Goal: Task Accomplishment & Management: Complete application form

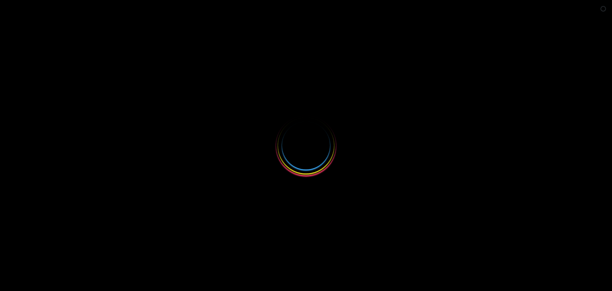
select select
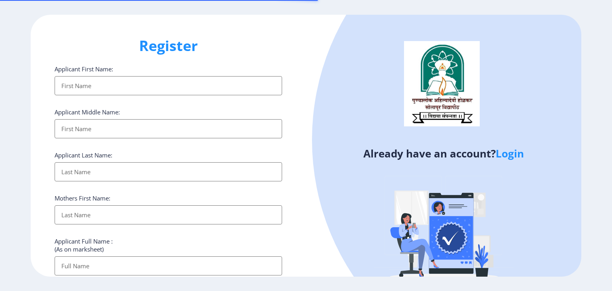
type input "[EMAIL_ADDRESS][DOMAIN_NAME]"
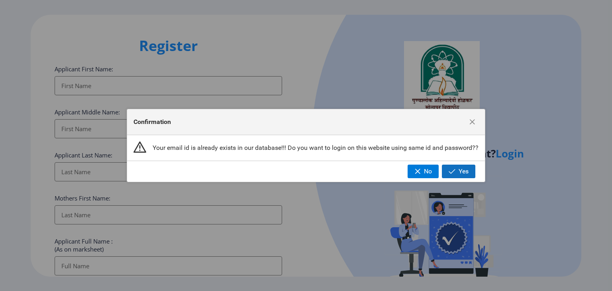
click at [463, 172] on span "Yes" at bounding box center [463, 171] width 10 height 7
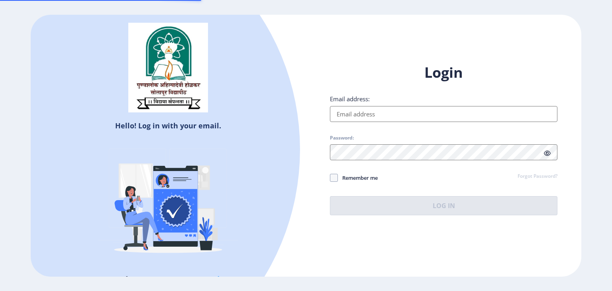
type input "[EMAIL_ADDRESS][DOMAIN_NAME]"
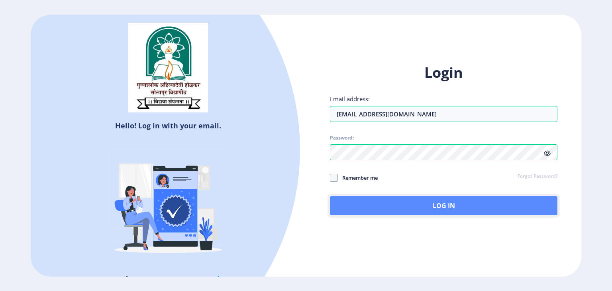
click at [381, 202] on button "Log In" at bounding box center [443, 205] width 227 height 19
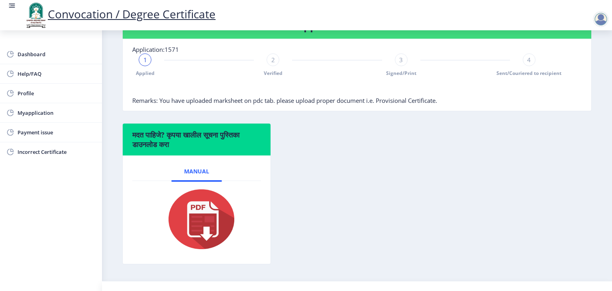
scroll to position [187, 0]
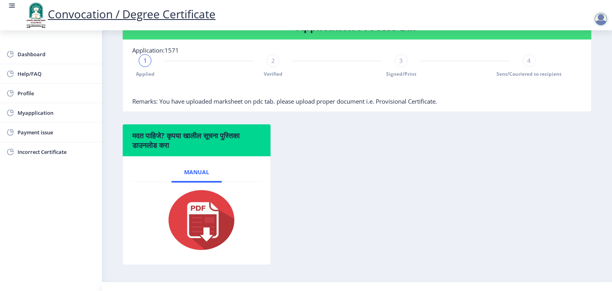
click at [274, 67] on div "2" at bounding box center [272, 60] width 13 height 13
click at [396, 67] on div "3" at bounding box center [401, 60] width 13 height 13
click at [524, 67] on div "4" at bounding box center [528, 60] width 13 height 13
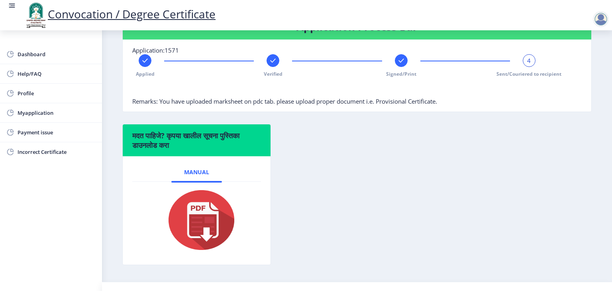
click at [530, 67] on div "4" at bounding box center [528, 60] width 13 height 13
click at [553, 77] on span "Sent/Couriered to recipient" at bounding box center [528, 73] width 65 height 7
click at [35, 54] on span "Dashboard" at bounding box center [57, 54] width 78 height 10
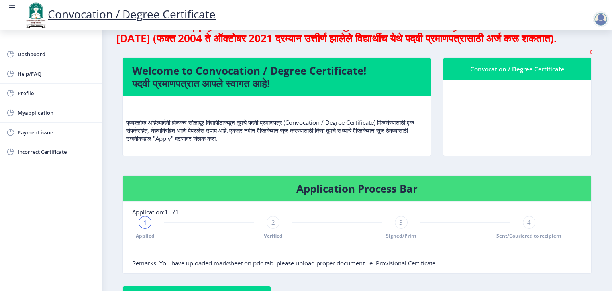
scroll to position [25, 0]
click at [244, 142] on p "पुण्यश्लोक अहिल्यादेवी होळकर सोलापूर विद्यापीठाकडून तुमचे पदवी प्रमाणपत्र (Conv…" at bounding box center [276, 122] width 301 height 40
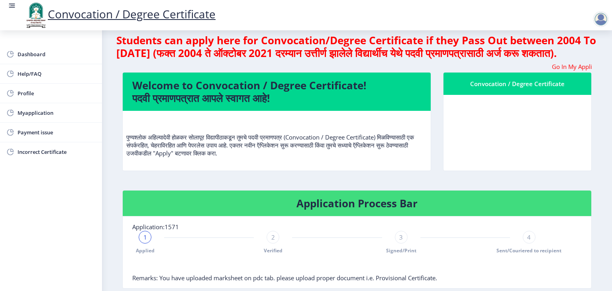
scroll to position [0, 0]
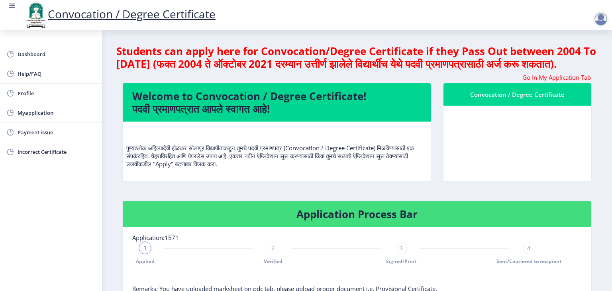
click at [592, 27] on div at bounding box center [602, 15] width 35 height 27
click at [604, 19] on div at bounding box center [600, 19] width 16 height 16
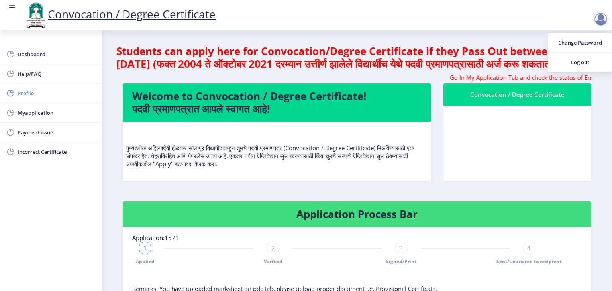
click at [29, 94] on span "Profile" at bounding box center [57, 93] width 78 height 10
select select
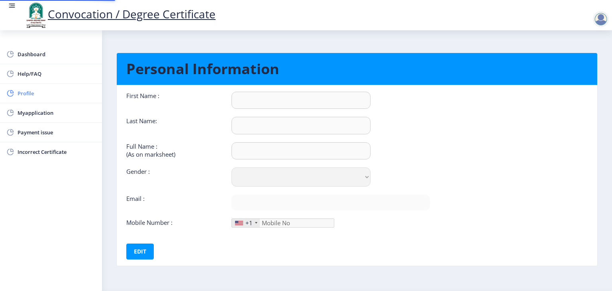
type input "[PERSON_NAME]"
type input "[PERSON_NAME] Bandu"
select select "[DEMOGRAPHIC_DATA]"
type input "[EMAIL_ADDRESS][DOMAIN_NAME]"
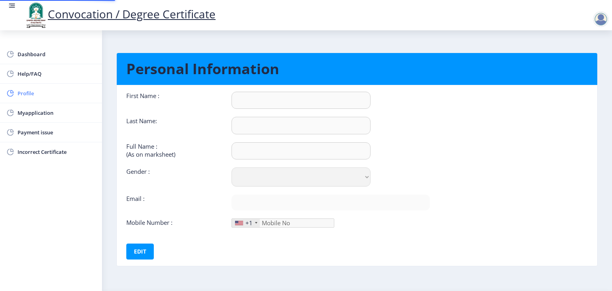
type input "8605027708"
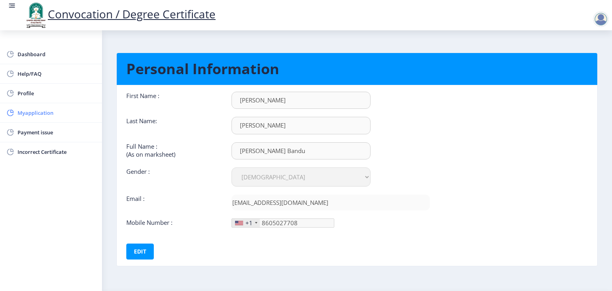
click at [34, 116] on span "Myapplication" at bounding box center [57, 113] width 78 height 10
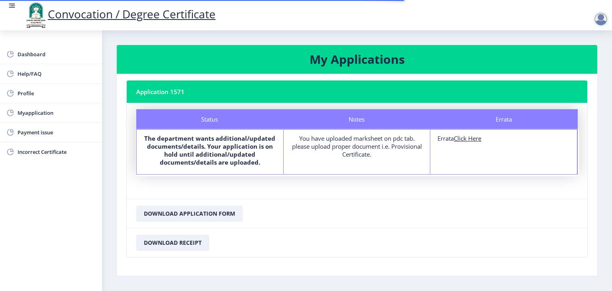
scroll to position [25, 0]
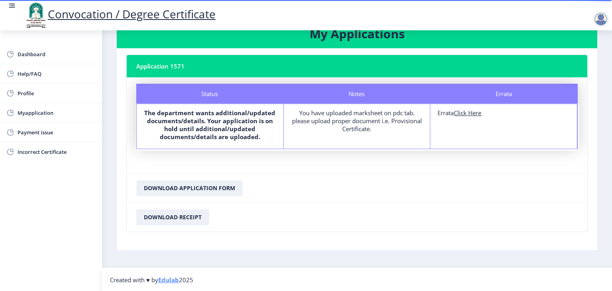
click at [470, 112] on u "Click Here" at bounding box center [467, 113] width 27 height 8
select select
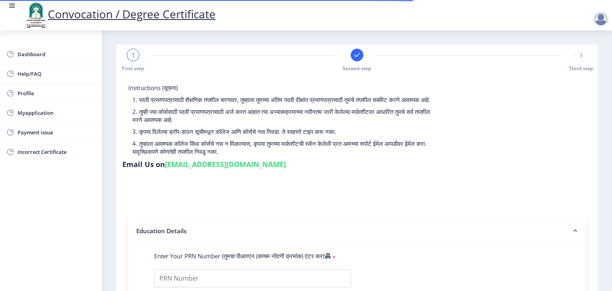
type input "2014032510000536"
select select "Regular"
select select "2017"
select select
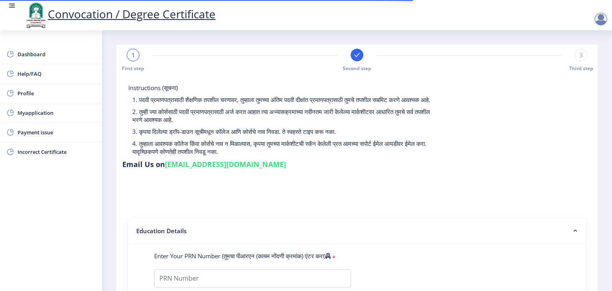
type input "213651"
type input "[PERSON_NAME]"
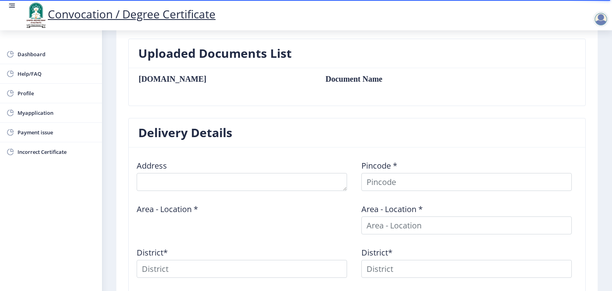
scroll to position [217, 0]
click at [205, 94] on table "[DOMAIN_NAME] Document Name" at bounding box center [313, 86] width 350 height 25
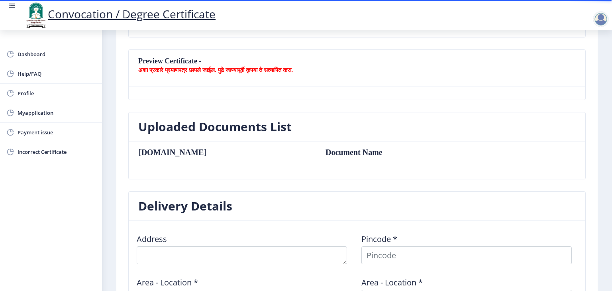
scroll to position [137, 0]
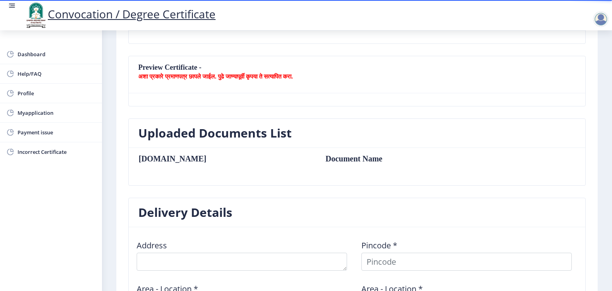
click at [158, 68] on nb-card-header "Preview Certificate - अशा प्रकारे प्रमाणपत्र छापले जाईल. पुढे जाण्यापूर्वी कृपय…" at bounding box center [357, 74] width 456 height 37
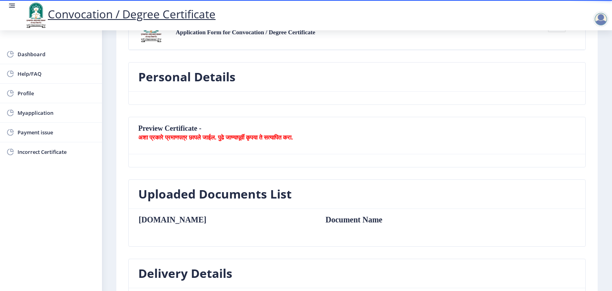
scroll to position [73, 0]
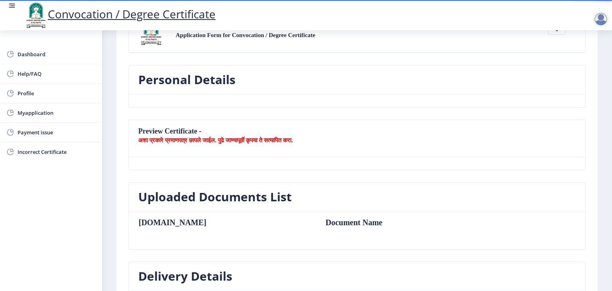
click at [196, 88] on nb-card-header "Personal Details" at bounding box center [357, 79] width 456 height 29
click at [290, 143] on nb-card-header "Preview Certificate - अशा प्रकारे प्रमाणपत्र छापले जाईल. पुढे जाण्यापूर्वी कृपय…" at bounding box center [357, 138] width 456 height 37
click at [171, 137] on b "अशा प्रकारे प्रमाणपत्र छापले जाईल. पुढे जाण्यापूर्वी कृपया ते सत्यापित करा." at bounding box center [215, 140] width 154 height 8
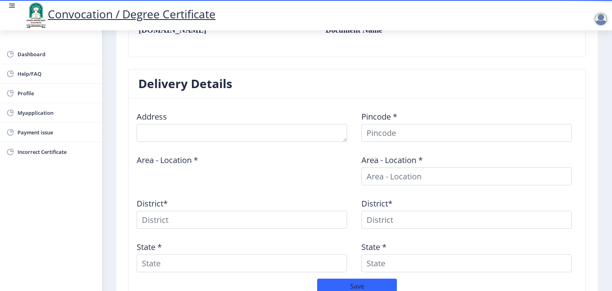
scroll to position [350, 0]
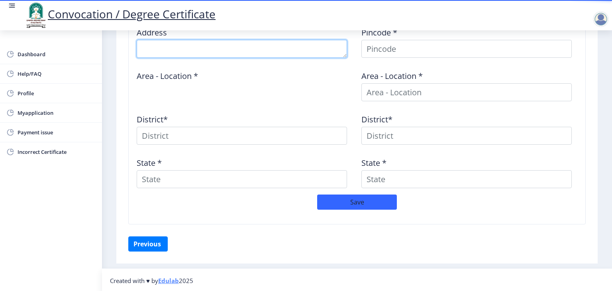
click at [184, 49] on textarea at bounding box center [242, 49] width 210 height 18
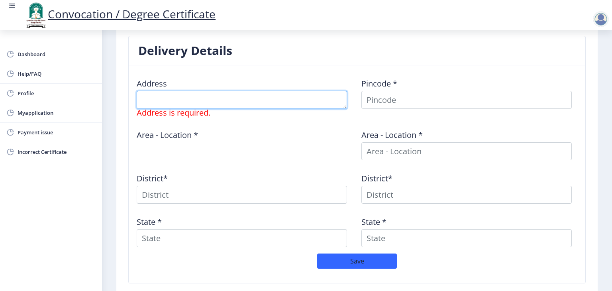
click at [229, 101] on textarea at bounding box center [242, 100] width 210 height 18
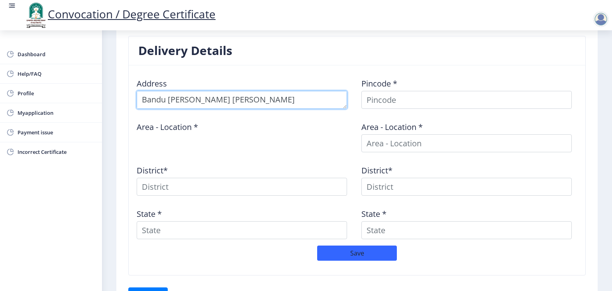
scroll to position [8, 0]
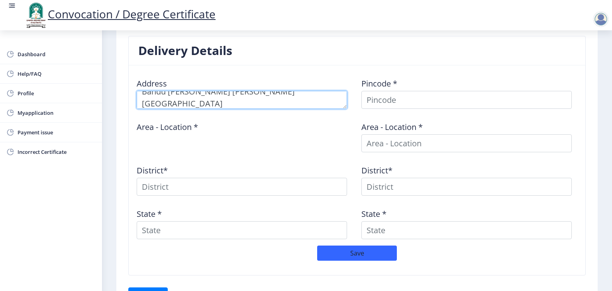
type textarea "Bandu Shukdev Narale Narle vasthi Jath Road Bhopasewadi"
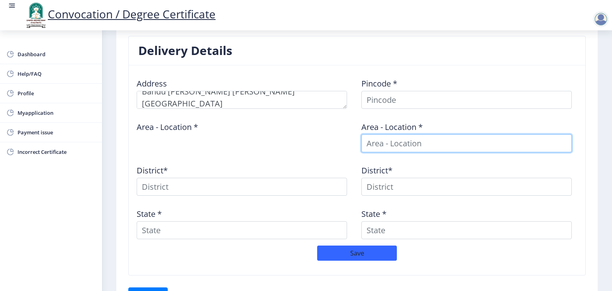
click at [401, 146] on input at bounding box center [466, 143] width 210 height 18
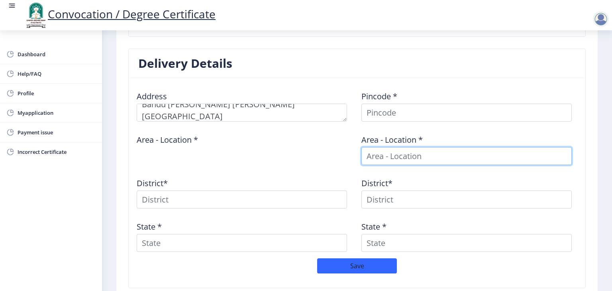
scroll to position [284, 0]
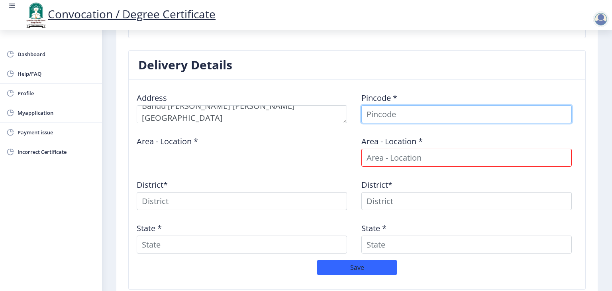
click at [374, 113] on input at bounding box center [466, 114] width 210 height 18
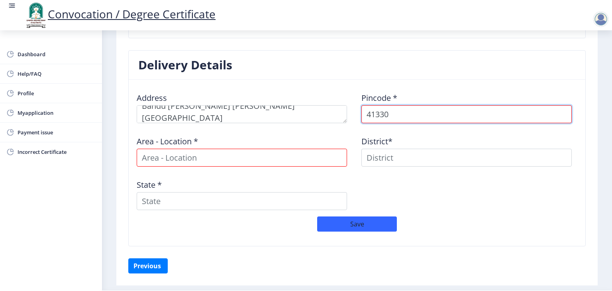
type input "413309"
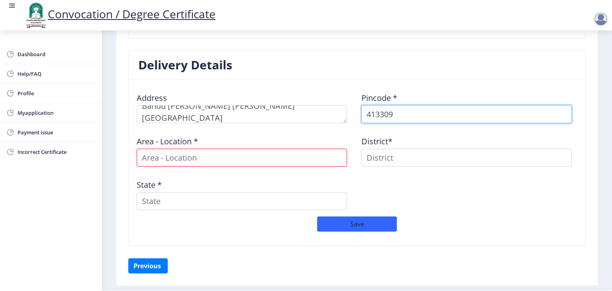
select select
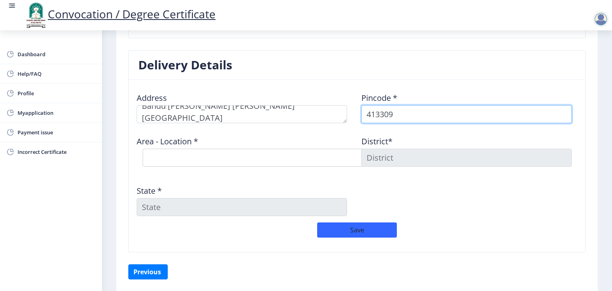
type input "413309"
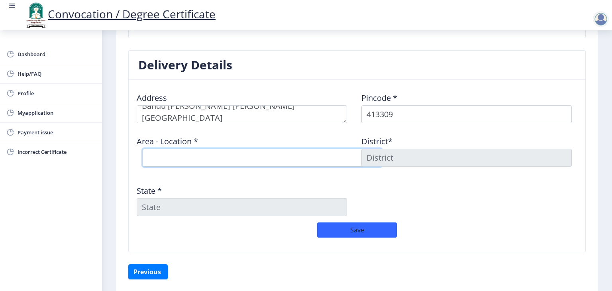
click at [274, 152] on select "Select Area Location Alegaon B.O Dongargaon B.O Gherdi B.O Hangirge B.O Jawala …" at bounding box center [262, 158] width 239 height 18
select select "5: Object"
click at [143, 149] on select "Select Area Location Alegaon B.O Dongargaon B.O Gherdi B.O Hangirge B.O Jawala …" at bounding box center [262, 158] width 239 height 18
type input "SOLAPUR"
type input "Maharashtra"
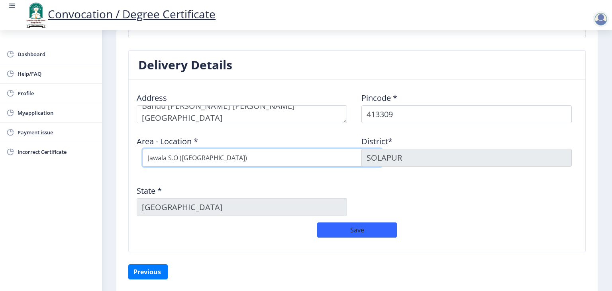
scroll to position [312, 0]
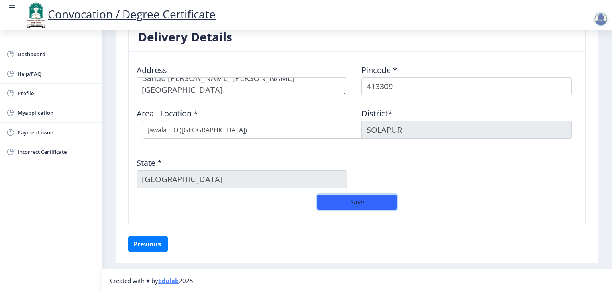
click at [357, 203] on button "Save" at bounding box center [357, 201] width 80 height 15
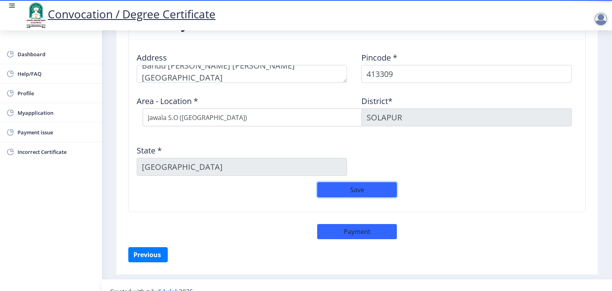
scroll to position [335, 0]
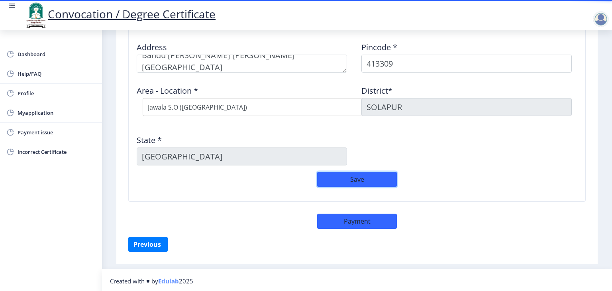
click at [349, 177] on button "Save" at bounding box center [357, 179] width 80 height 15
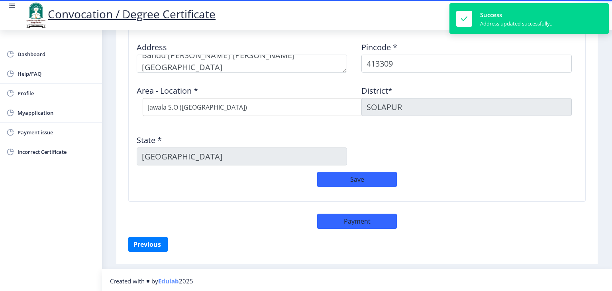
click at [497, 156] on div "Address Pincode * 413309 Area - Location * Select Area Location Alegaon B.O Don…" at bounding box center [356, 103] width 449 height 136
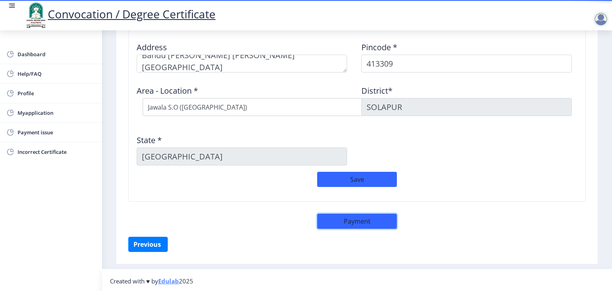
click at [352, 215] on button "Payment" at bounding box center [357, 220] width 80 height 15
click at [348, 219] on button "Payment" at bounding box center [357, 220] width 80 height 15
click at [363, 172] on button "Save" at bounding box center [357, 179] width 80 height 15
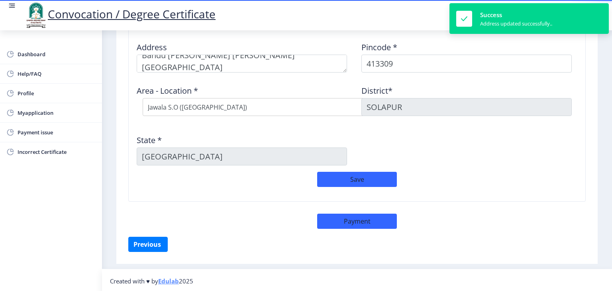
click at [422, 172] on div "Save" at bounding box center [356, 183] width 449 height 23
click at [350, 220] on button "Payment" at bounding box center [357, 220] width 80 height 15
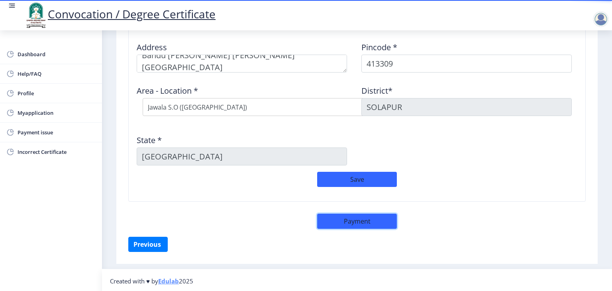
click at [350, 220] on button "Payment" at bounding box center [357, 220] width 80 height 15
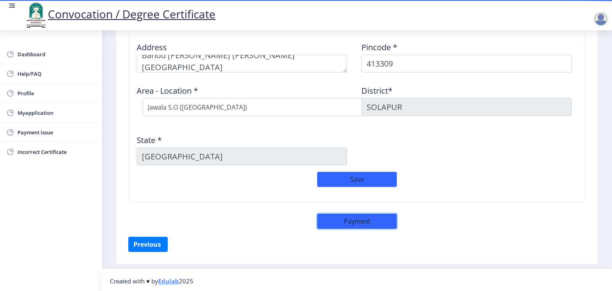
click at [350, 220] on button "Payment" at bounding box center [357, 220] width 80 height 15
click at [357, 178] on button "Save" at bounding box center [357, 179] width 80 height 15
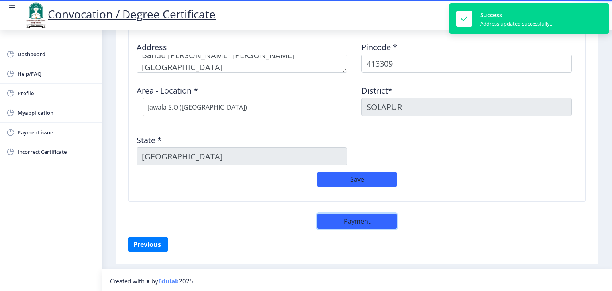
click at [343, 223] on button "Payment" at bounding box center [357, 220] width 80 height 15
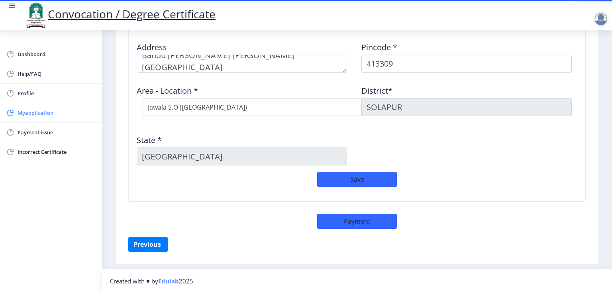
click at [46, 113] on span "Myapplication" at bounding box center [57, 113] width 78 height 10
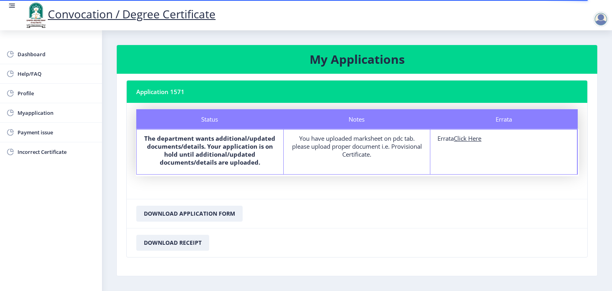
scroll to position [25, 0]
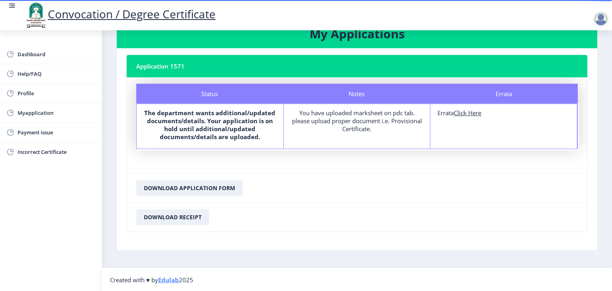
click at [471, 115] on u "Click Here" at bounding box center [467, 113] width 27 height 8
select select
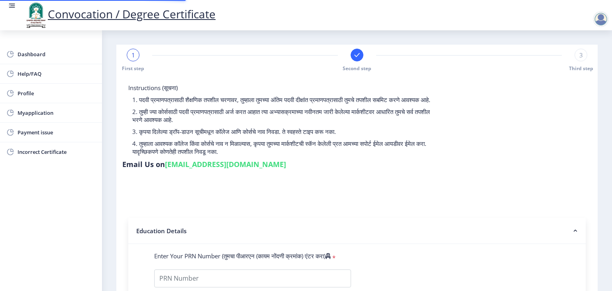
type input "2014032510000536"
select select "Regular"
select select "2017"
select select
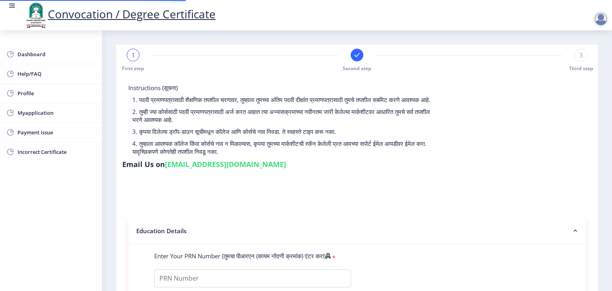
type input "213651"
type input "[PERSON_NAME]"
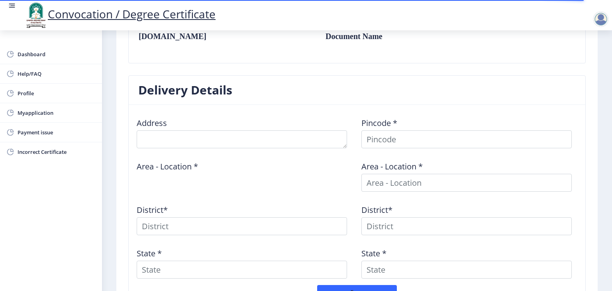
scroll to position [350, 0]
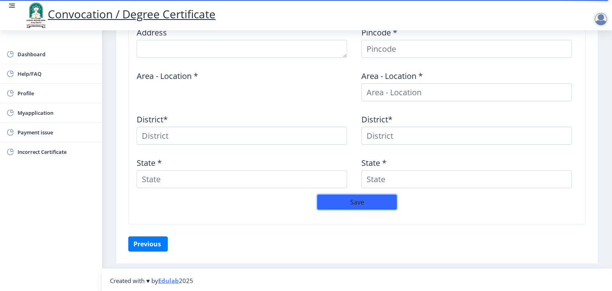
click at [348, 202] on button "Save" at bounding box center [357, 201] width 80 height 15
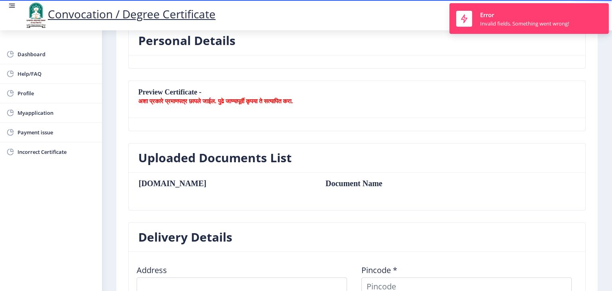
scroll to position [0, 0]
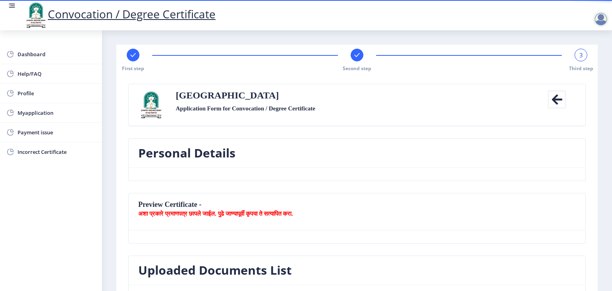
click at [182, 203] on nb-card-header "Preview Certificate - अशा प्रकारे प्रमाणपत्र छापले जाईल. पुढे जाण्यापूर्वी कृपय…" at bounding box center [357, 211] width 456 height 37
click at [199, 196] on nb-card-header "Preview Certificate - अशा प्रकारे प्रमाणपत्र छापले जाईल. पुढे जाण्यापूर्वी कृपय…" at bounding box center [357, 211] width 456 height 37
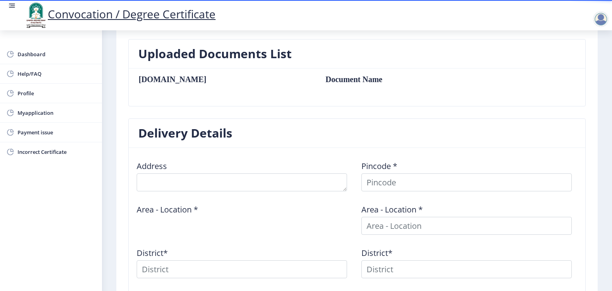
scroll to position [219, 0]
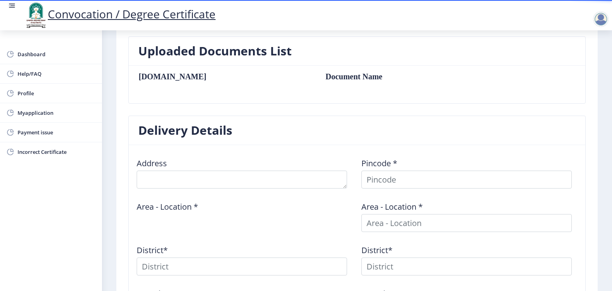
click at [166, 149] on nb-card-body "Address Pincode * Area - Location * Area - Location * District* District* State…" at bounding box center [357, 249] width 456 height 209
click at [161, 160] on label "Address" at bounding box center [152, 163] width 30 height 8
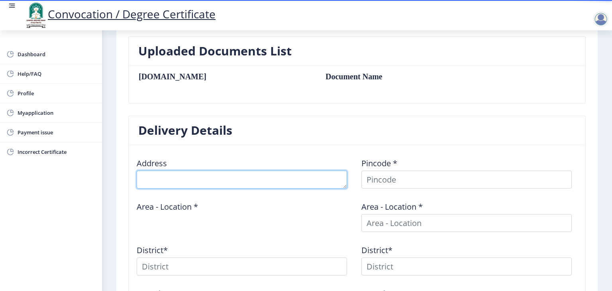
click at [166, 178] on textarea at bounding box center [242, 179] width 210 height 18
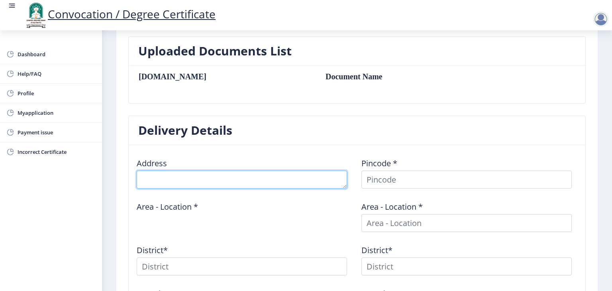
scroll to position [350, 0]
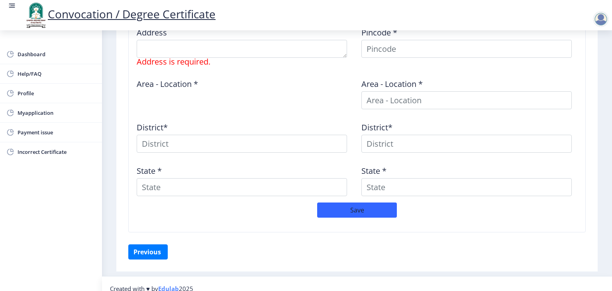
drag, startPoint x: 182, startPoint y: 37, endPoint x: 178, endPoint y: 43, distance: 7.5
click at [178, 43] on div "Address Address is required." at bounding box center [244, 43] width 225 height 45
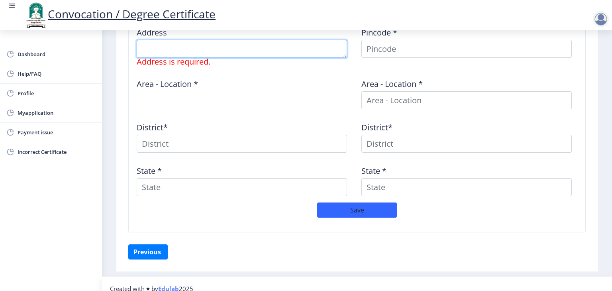
click at [178, 43] on textarea at bounding box center [242, 49] width 210 height 18
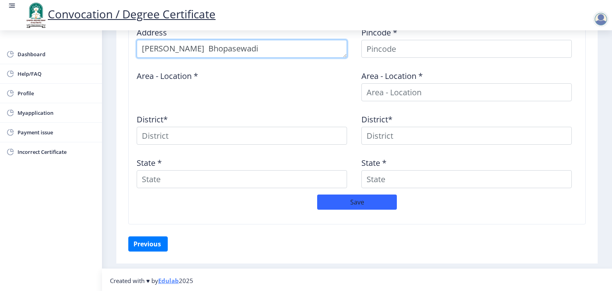
type textarea "Narale Vasthi Bhopasewadi"
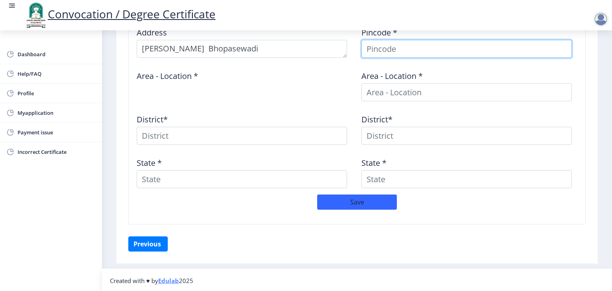
click at [376, 49] on input at bounding box center [466, 49] width 210 height 18
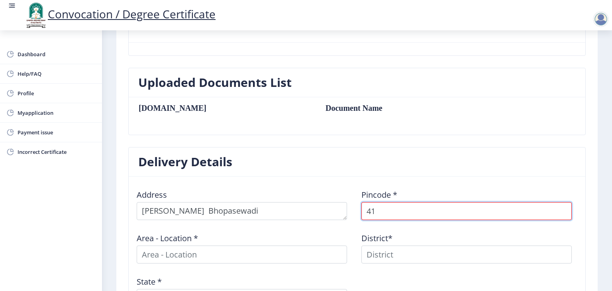
scroll to position [306, 0]
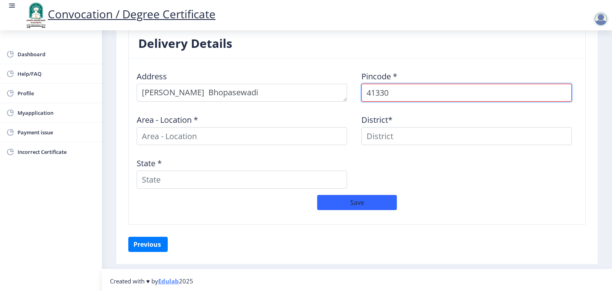
type input "413309"
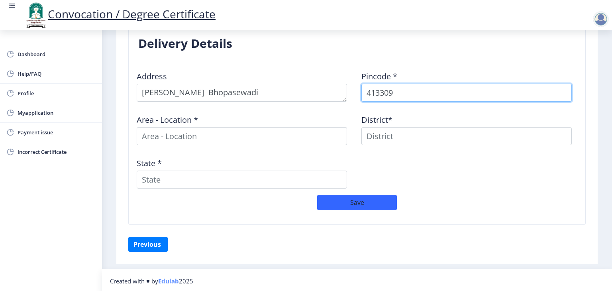
select select
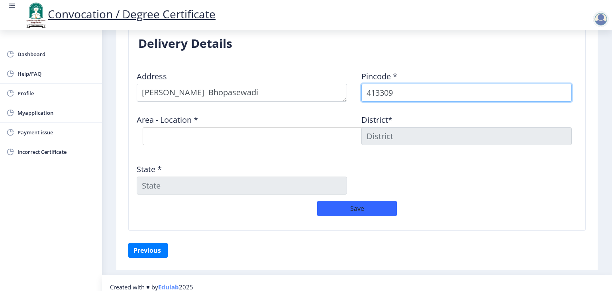
type input "413309"
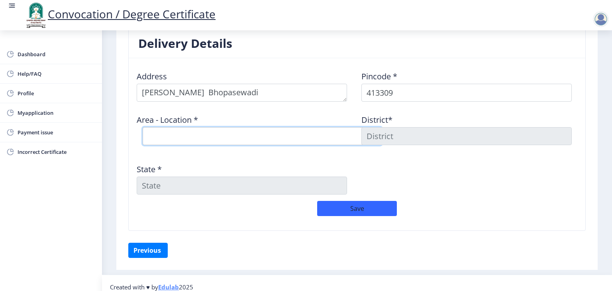
click at [314, 133] on select "Select Area Location Alegaon B.O Dongargaon B.O Gherdi B.O Hangirge B.O Jawala …" at bounding box center [262, 136] width 239 height 18
select select "5: Object"
click at [143, 127] on select "Select Area Location Alegaon B.O Dongargaon B.O Gherdi B.O Hangirge B.O Jawala …" at bounding box center [262, 136] width 239 height 18
type input "SOLAPUR"
type input "Maharashtra"
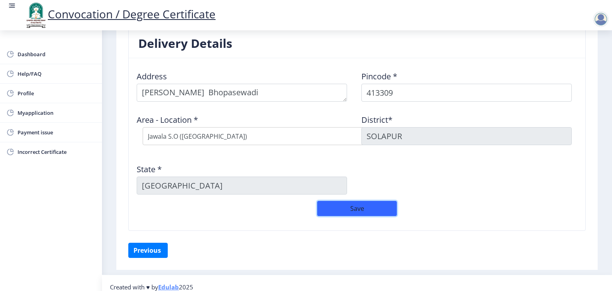
click at [354, 207] on button "Save" at bounding box center [357, 208] width 80 height 15
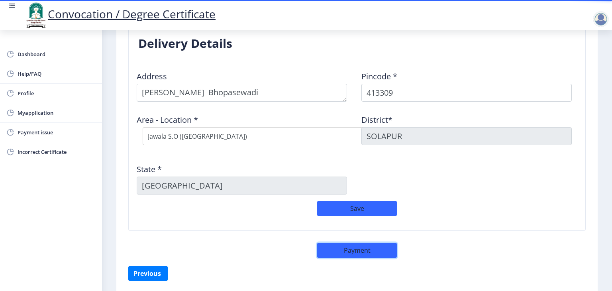
click at [368, 250] on button "Payment" at bounding box center [357, 249] width 80 height 15
click at [37, 152] on span "Incorrect Certificate" at bounding box center [57, 152] width 78 height 10
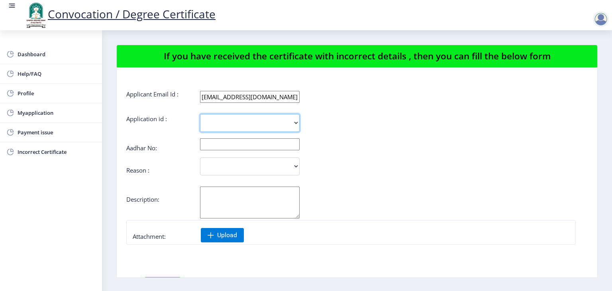
click at [274, 123] on select "1571" at bounding box center [250, 123] width 100 height 18
select select "1571"
click at [200, 114] on select "1571" at bounding box center [250, 123] width 100 height 18
click at [251, 147] on input "text" at bounding box center [250, 144] width 100 height 12
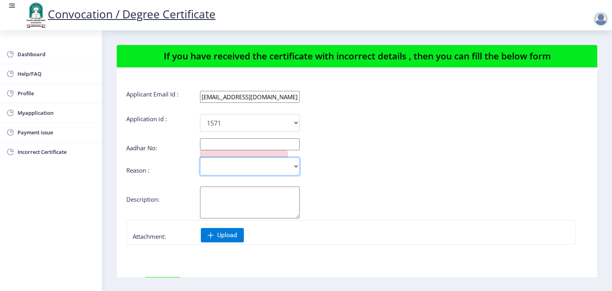
click at [255, 170] on select "Incorrect Course Name Incorrect Name/ Fathers Name Others" at bounding box center [250, 166] width 100 height 18
click at [397, 148] on div "Aadhar No:" at bounding box center [356, 147] width 461 height 6
click at [236, 147] on input "text" at bounding box center [250, 144] width 100 height 12
click at [222, 166] on select "Incorrect Course Name Incorrect Name/ Fathers Name Others" at bounding box center [250, 166] width 100 height 18
click at [169, 179] on form "Applicant Email Id : manishanarale16@gmail.com Application id : 1571 Aadhar No:…" at bounding box center [356, 214] width 461 height 248
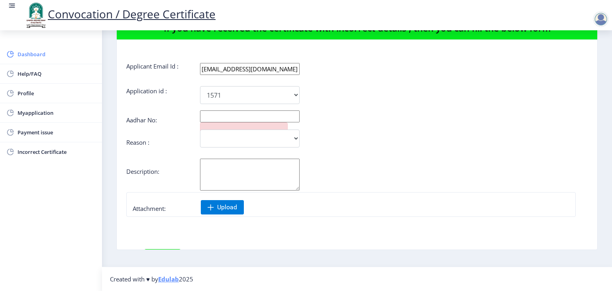
click at [51, 49] on span "Dashboard" at bounding box center [57, 54] width 78 height 10
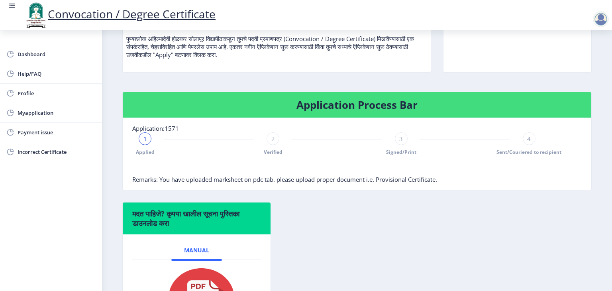
scroll to position [214, 0]
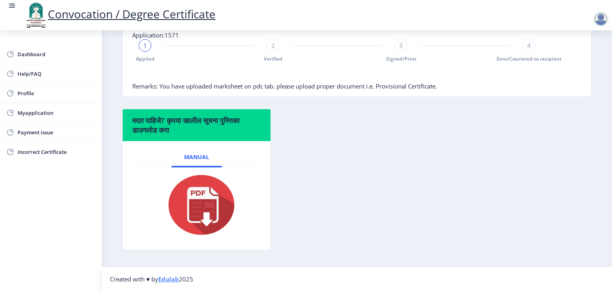
click at [207, 177] on img at bounding box center [196, 205] width 80 height 64
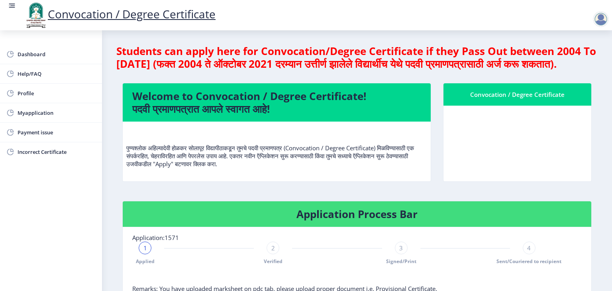
scroll to position [89, 0]
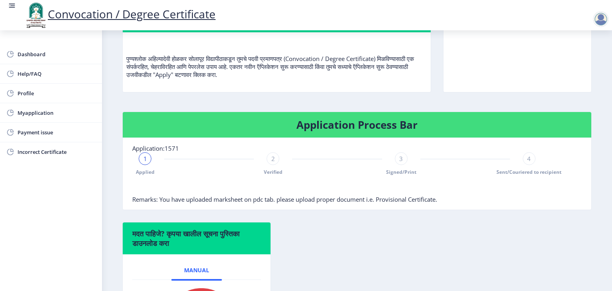
click at [268, 175] on div "2 Verified" at bounding box center [272, 163] width 13 height 23
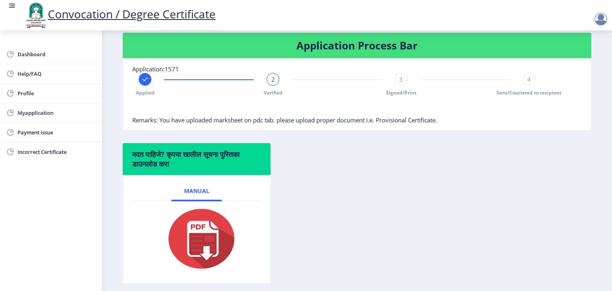
scroll to position [168, 0]
click at [411, 124] on span "Remarks: You have uploaded marksheet on pdc tab. please upload proper document …" at bounding box center [284, 120] width 305 height 8
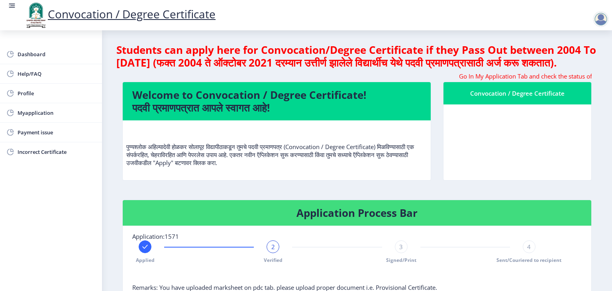
scroll to position [1, 0]
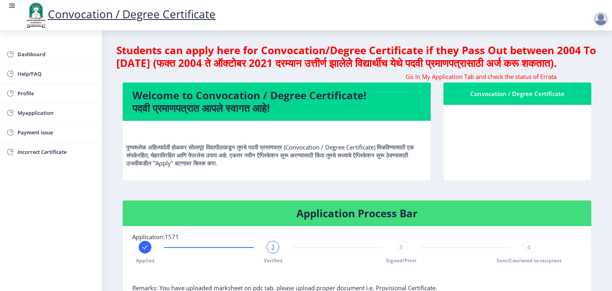
click at [368, 167] on p "पुण्यश्लोक अहिल्यादेवी होळकर सोलापूर विद्यापीठाकडून तुमचे पदवी प्रमाणपत्र (Conv…" at bounding box center [276, 147] width 301 height 40
click at [514, 98] on div "Convocation / Degree Certificate" at bounding box center [517, 94] width 129 height 10
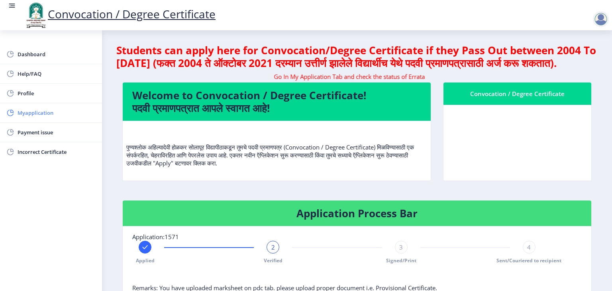
click at [36, 109] on span "Myapplication" at bounding box center [57, 113] width 78 height 10
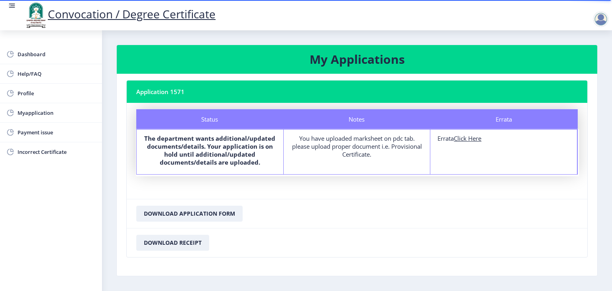
click at [351, 139] on div "You have uploaded marksheet on pdc tab. please upload proper document i.e. Prov…" at bounding box center [357, 146] width 132 height 24
click at [472, 140] on u "Click Here" at bounding box center [467, 138] width 27 height 8
select select
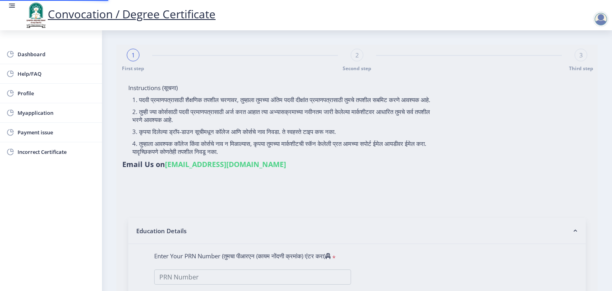
type input "2014032510000536"
select select "Regular"
select select "2017"
select select
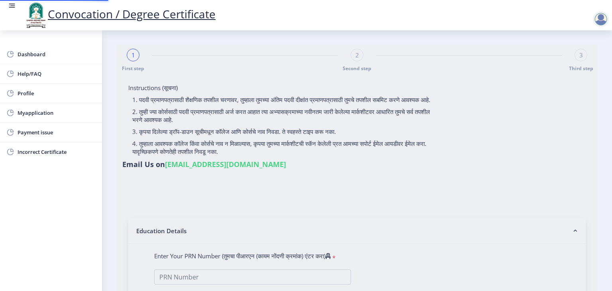
type input "213651"
type input "[PERSON_NAME]"
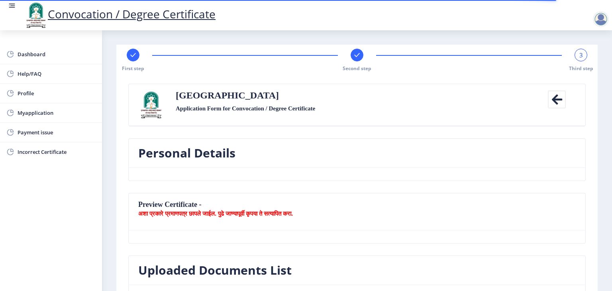
click at [575, 58] on div "3" at bounding box center [580, 55] width 13 height 13
click at [553, 94] on icon at bounding box center [556, 99] width 18 height 18
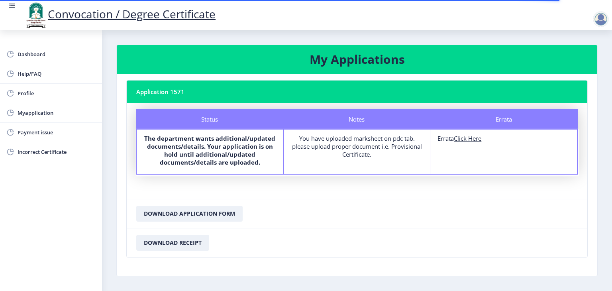
click at [476, 137] on u "Click Here" at bounding box center [467, 138] width 27 height 8
select select
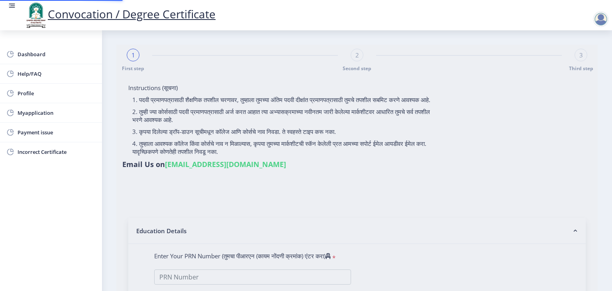
type input "[PERSON_NAME] Bandu"
type input "Chandrabhaga"
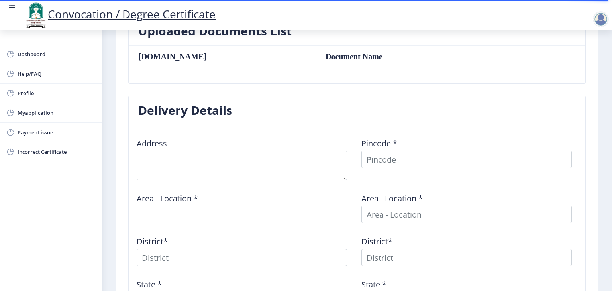
scroll to position [239, 0]
click at [266, 61] on table "[DOMAIN_NAME] Document Name" at bounding box center [313, 64] width 350 height 25
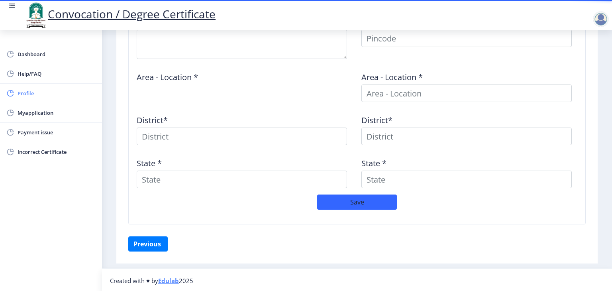
click at [36, 93] on span "Profile" at bounding box center [57, 93] width 78 height 10
select select
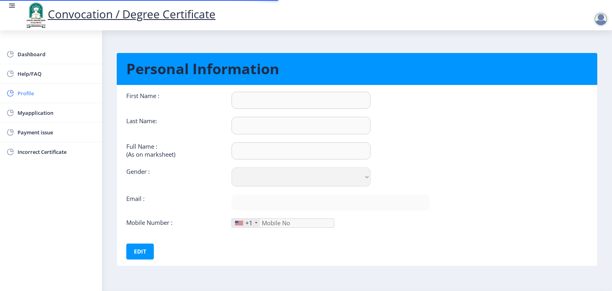
type input "[PERSON_NAME]"
type input "[PERSON_NAME] Bandu"
select select "[DEMOGRAPHIC_DATA]"
type input "[EMAIL_ADDRESS][DOMAIN_NAME]"
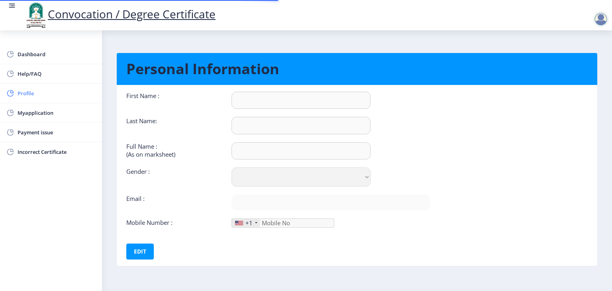
type input "8605027708"
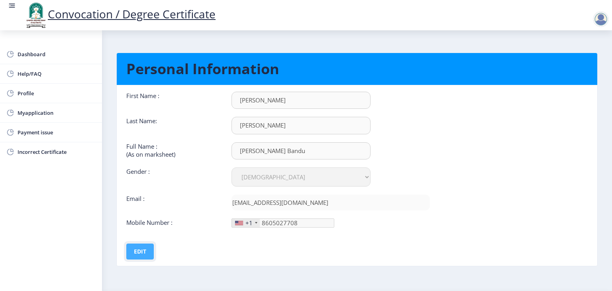
click at [143, 253] on button "Edit" at bounding box center [139, 251] width 27 height 16
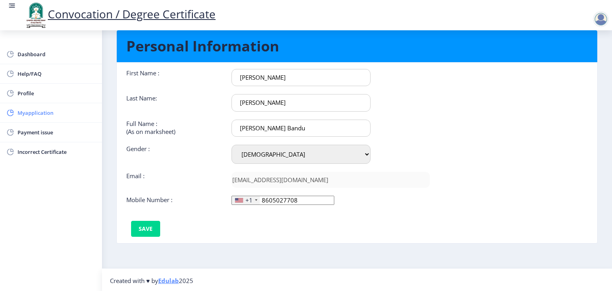
click at [49, 115] on span "Myapplication" at bounding box center [57, 113] width 78 height 10
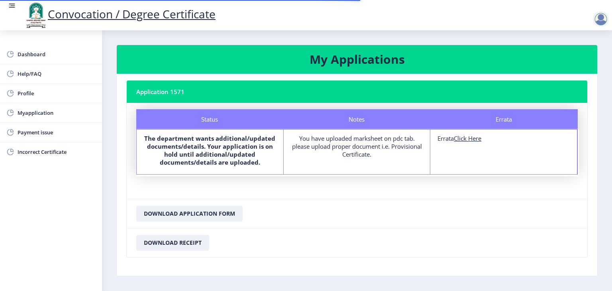
scroll to position [25, 0]
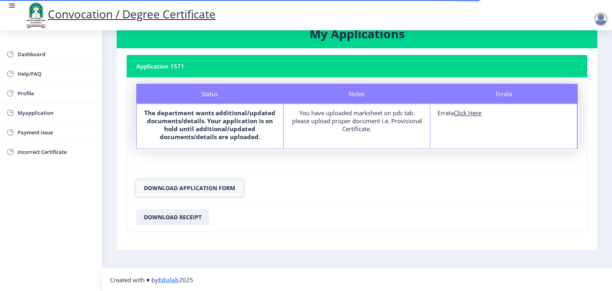
click at [206, 190] on button "Download Application Form" at bounding box center [189, 188] width 106 height 16
click at [45, 144] on link "Incorrect Certificate" at bounding box center [51, 151] width 102 height 19
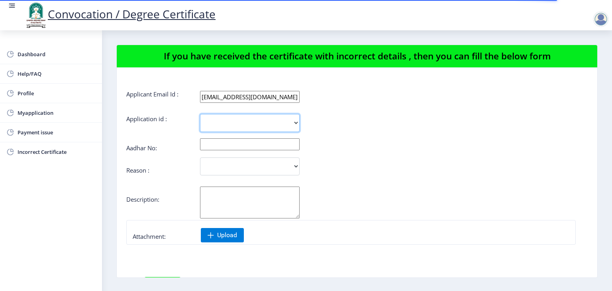
click at [233, 124] on select "1571" at bounding box center [250, 123] width 100 height 18
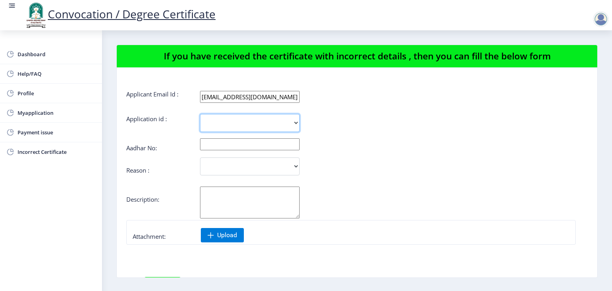
select select "1571"
click at [200, 114] on select "1571" at bounding box center [250, 123] width 100 height 18
click at [225, 143] on input "text" at bounding box center [250, 144] width 100 height 12
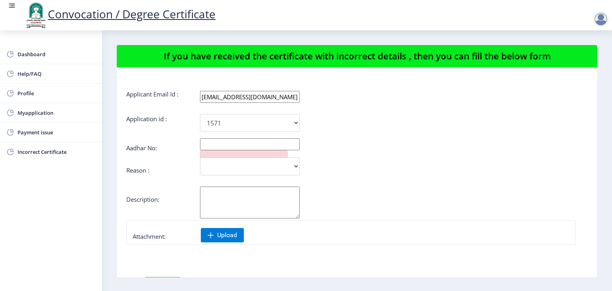
type input "7"
type input "695890803135"
click at [284, 164] on select "Incorrect Course Name Incorrect Name/ Fathers Name Others" at bounding box center [250, 166] width 100 height 18
select select "Others"
click at [200, 157] on select "Incorrect Course Name Incorrect Name/ Fathers Name Others" at bounding box center [250, 166] width 100 height 18
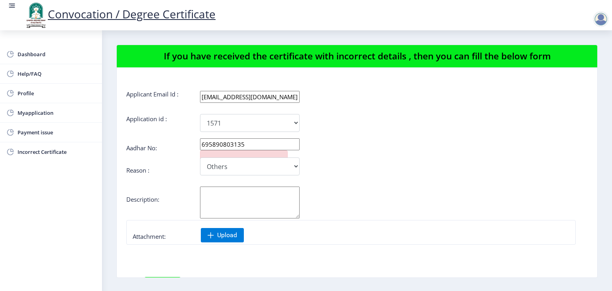
click at [227, 199] on textarea "Aadhar No:" at bounding box center [250, 202] width 100 height 32
click at [225, 168] on select "Incorrect Course Name Incorrect Name/ Fathers Name Others" at bounding box center [250, 166] width 100 height 18
click at [200, 157] on select "Incorrect Course Name Incorrect Name/ Fathers Name Others" at bounding box center [250, 166] width 100 height 18
click at [240, 199] on textarea "Aadhar No:" at bounding box center [250, 202] width 100 height 32
paste textarea "docment not send"
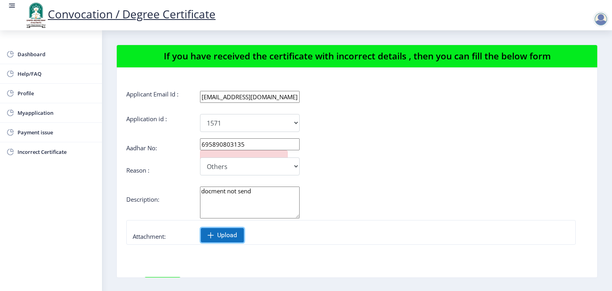
click at [220, 237] on span "Upload" at bounding box center [227, 235] width 20 height 8
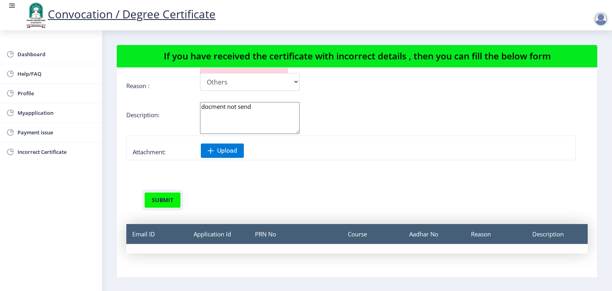
click at [158, 201] on button "submit" at bounding box center [162, 200] width 37 height 16
click at [161, 199] on button "submit" at bounding box center [162, 200] width 37 height 16
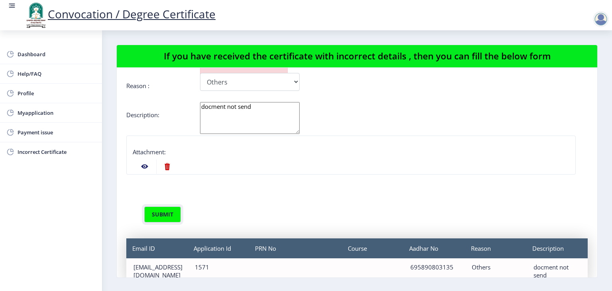
scroll to position [115, 0]
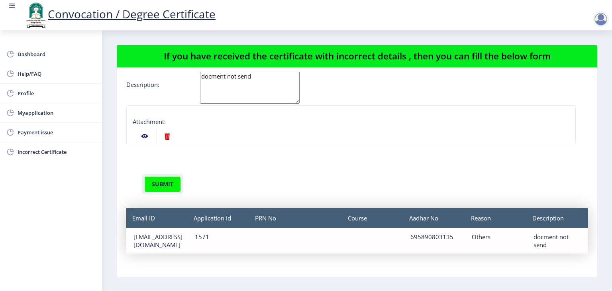
click at [166, 178] on button "submit" at bounding box center [162, 184] width 37 height 16
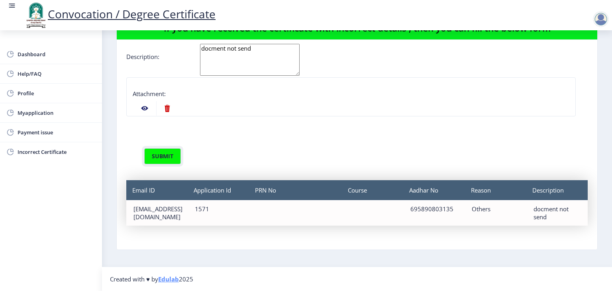
scroll to position [0, 0]
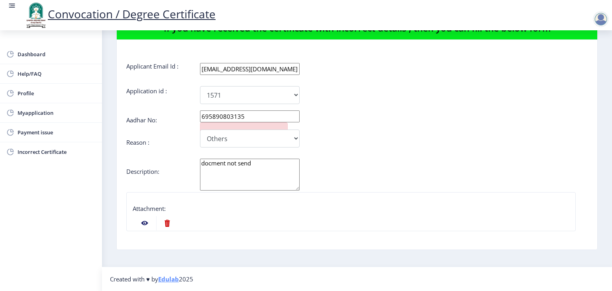
click at [263, 168] on textarea "docment not send" at bounding box center [250, 174] width 100 height 32
paste textarea "egree certificate not receive"
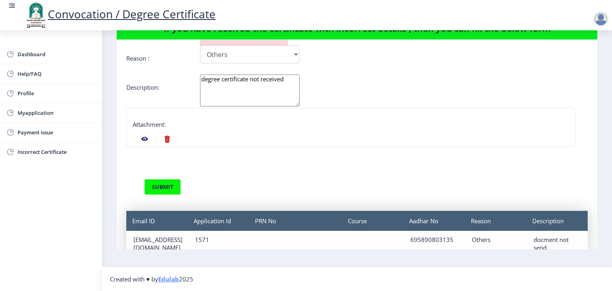
scroll to position [84, 0]
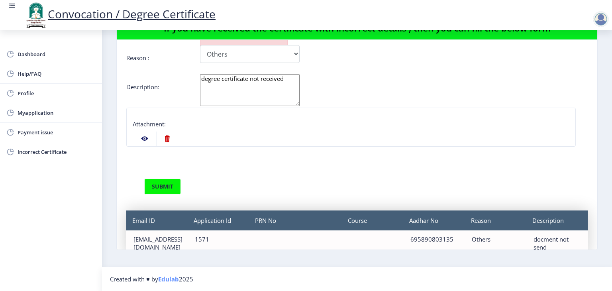
type textarea "degree certificate not received"
click at [164, 181] on button "submit" at bounding box center [162, 186] width 37 height 16
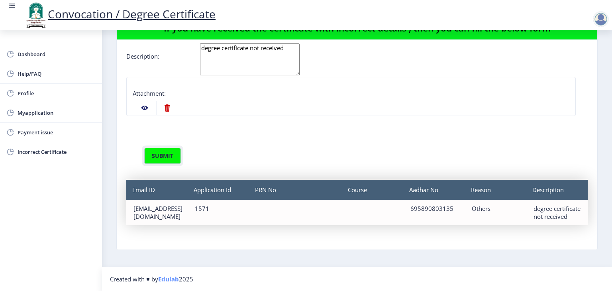
scroll to position [115, 0]
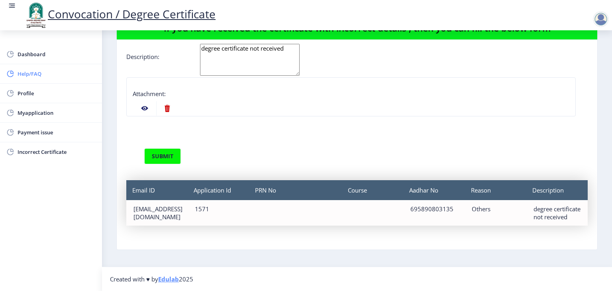
click at [29, 71] on span "Help/FAQ" at bounding box center [57, 74] width 78 height 10
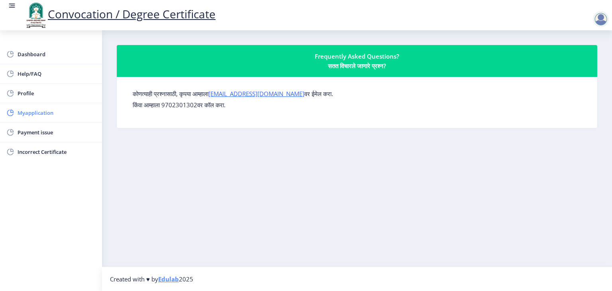
click at [45, 115] on span "Myapplication" at bounding box center [57, 113] width 78 height 10
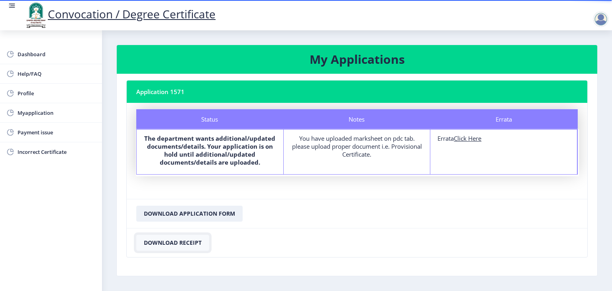
click at [186, 242] on button "Download Receipt" at bounding box center [172, 243] width 73 height 16
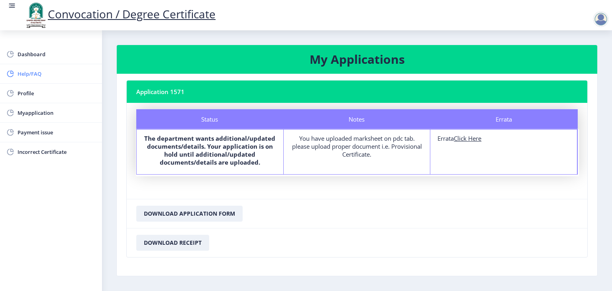
click at [38, 71] on span "Help/FAQ" at bounding box center [57, 74] width 78 height 10
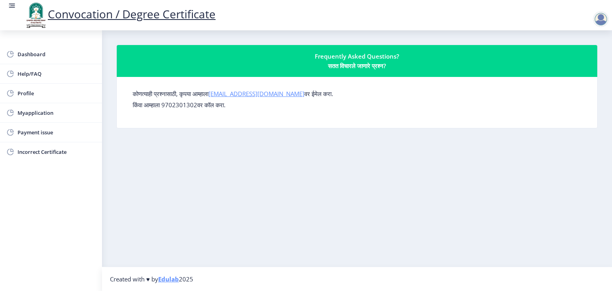
click at [246, 96] on link "[EMAIL_ADDRESS][DOMAIN_NAME]" at bounding box center [256, 94] width 96 height 8
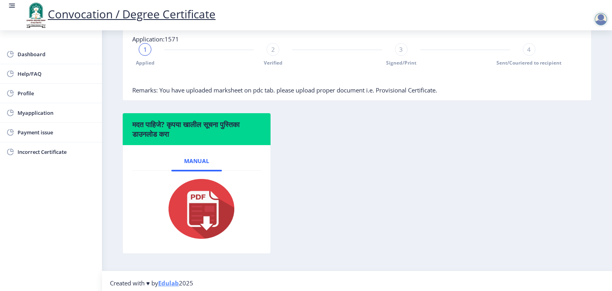
scroll to position [214, 0]
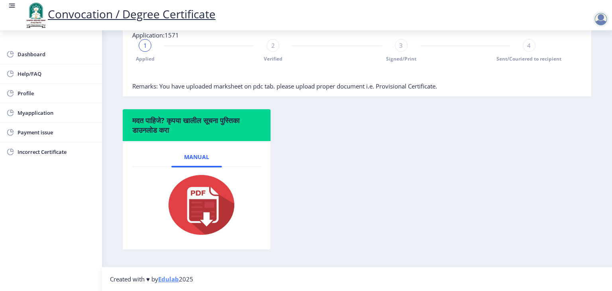
click at [252, 168] on nb-tab at bounding box center [196, 204] width 129 height 76
